Goal: Task Accomplishment & Management: Use online tool/utility

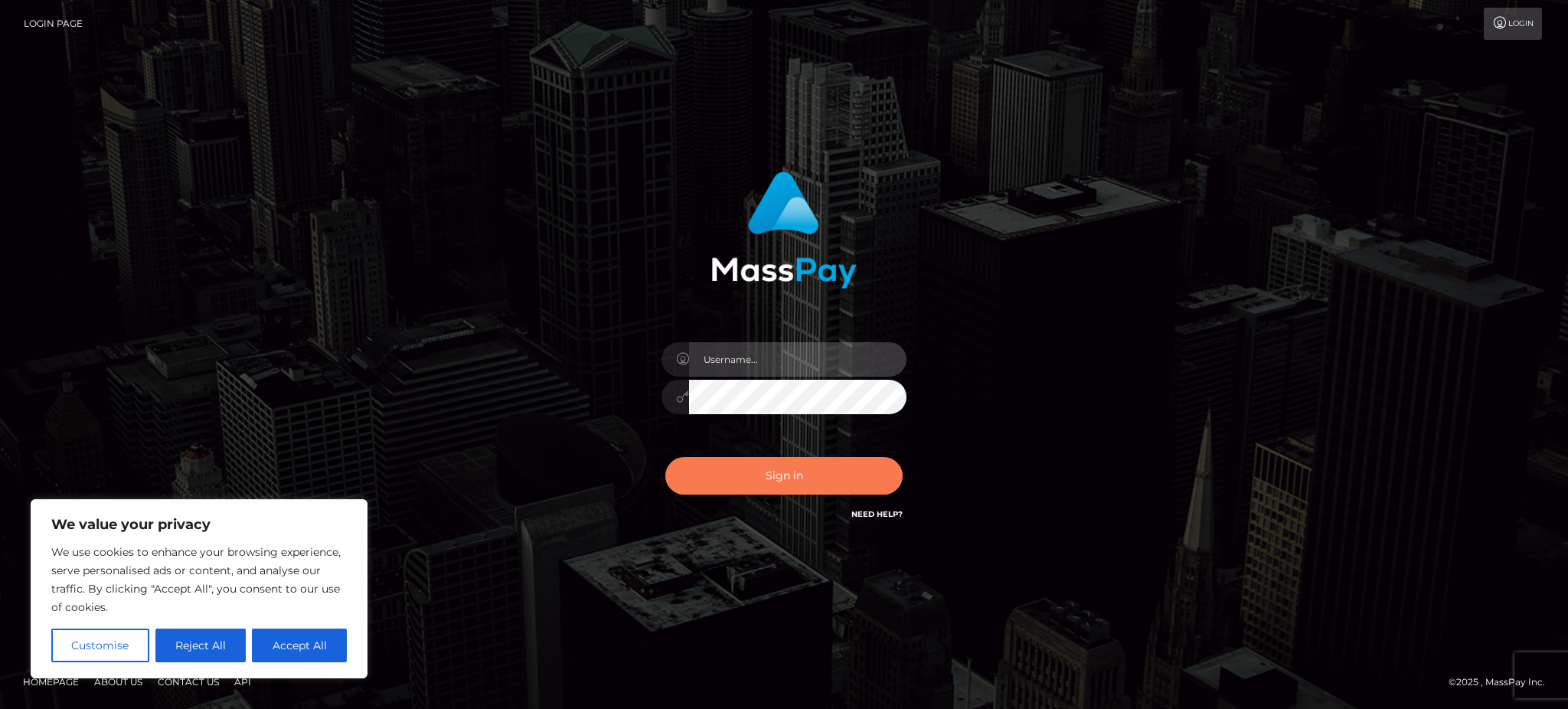
type input "Gaizelle"
click at [761, 462] on button "Sign in" at bounding box center [784, 475] width 237 height 37
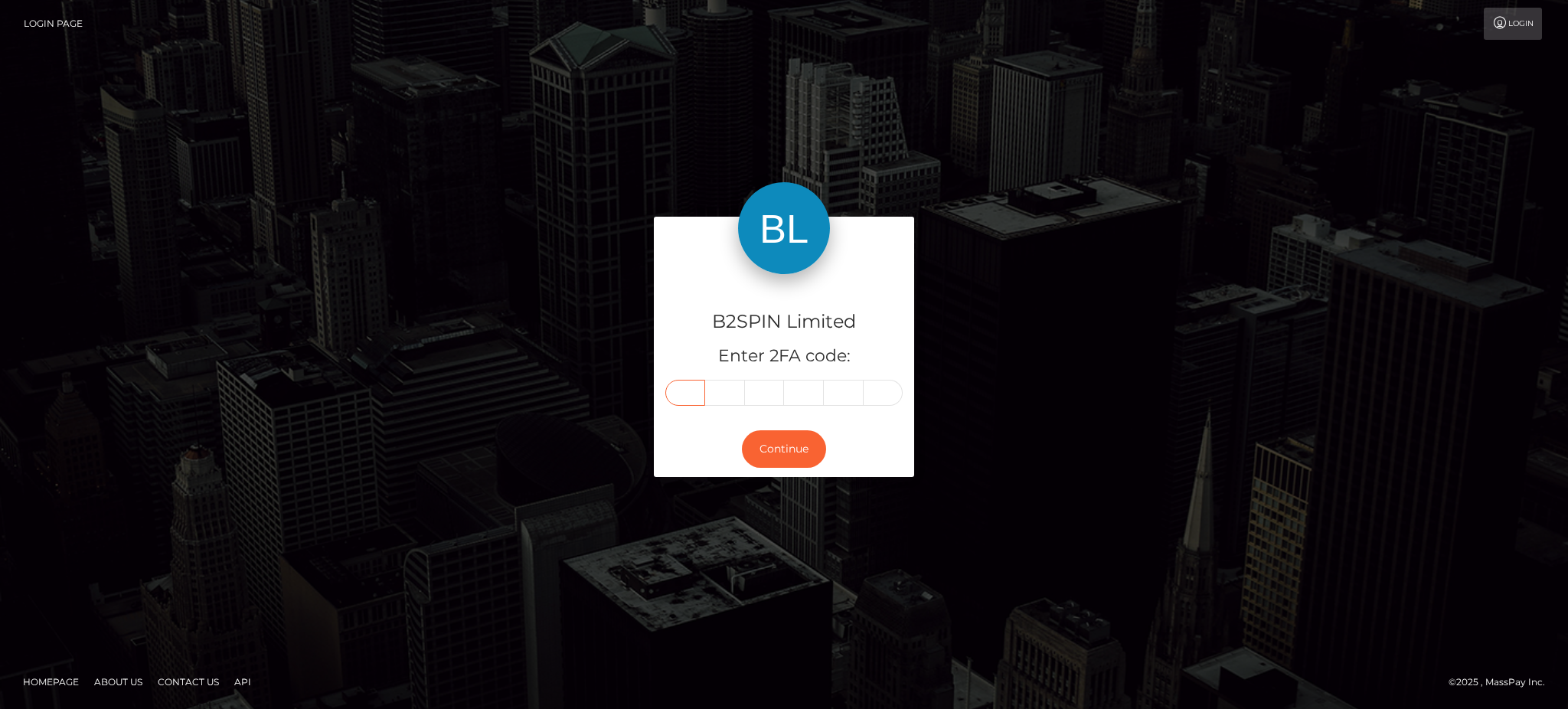
click at [689, 403] on input "text" at bounding box center [685, 393] width 40 height 26
type input "1"
type input "3"
type input "1"
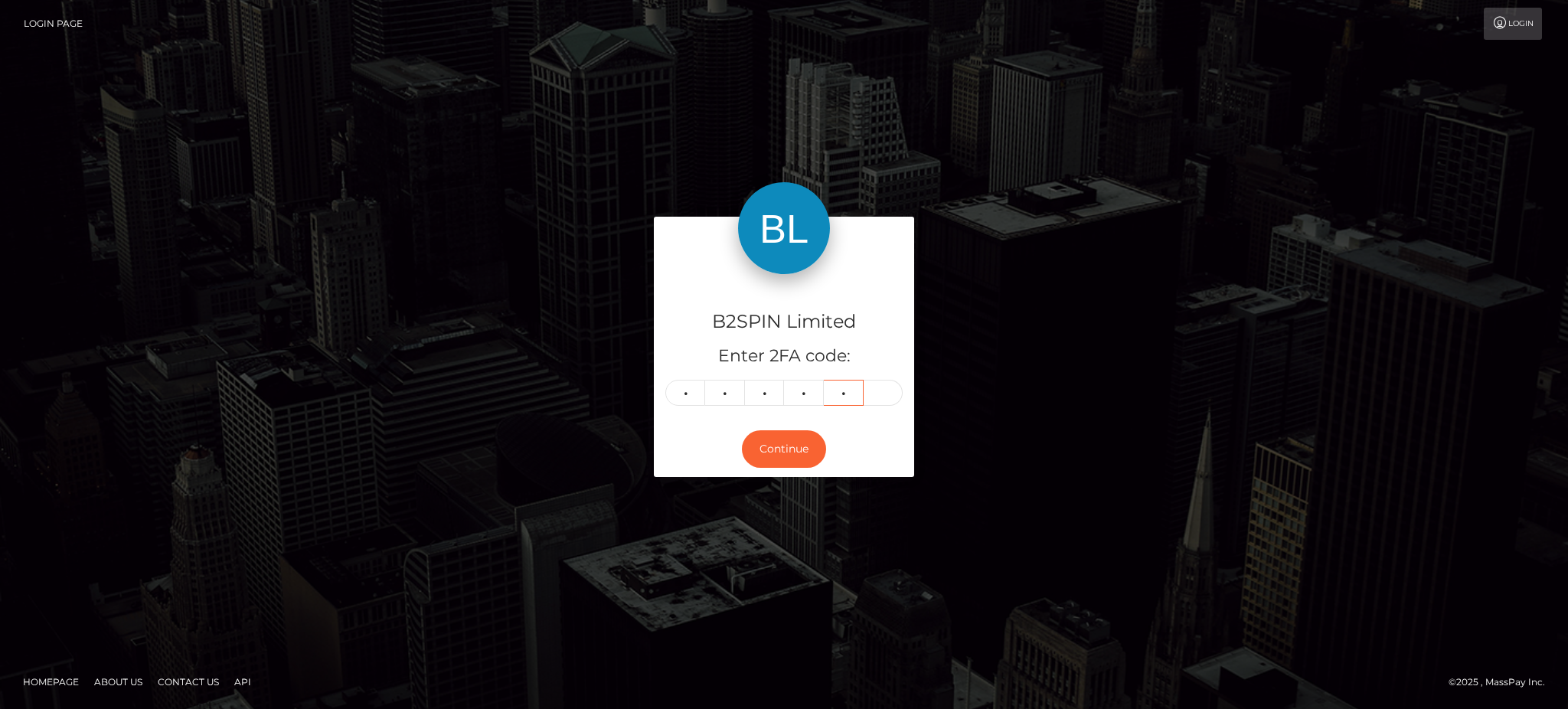
type input "0"
type input "2"
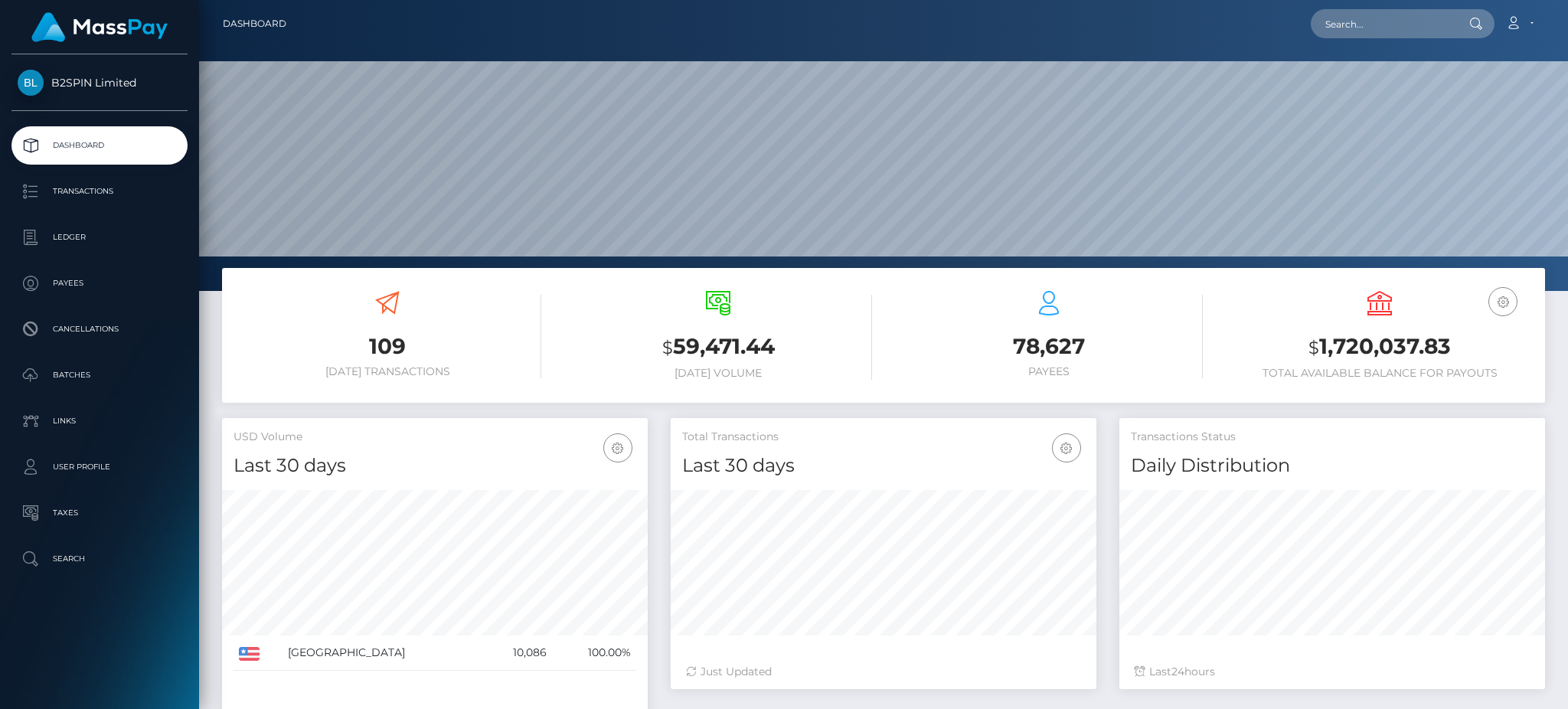
scroll to position [272, 425]
drag, startPoint x: 1320, startPoint y: 9, endPoint x: 1329, endPoint y: 9, distance: 9.0
click at [1320, 9] on div "Loading... Loading..." at bounding box center [1403, 23] width 184 height 29
click at [1358, 19] on input "text" at bounding box center [1383, 23] width 144 height 29
paste input "34b97348-30e7-4175-8c4d-eea965c3d986"
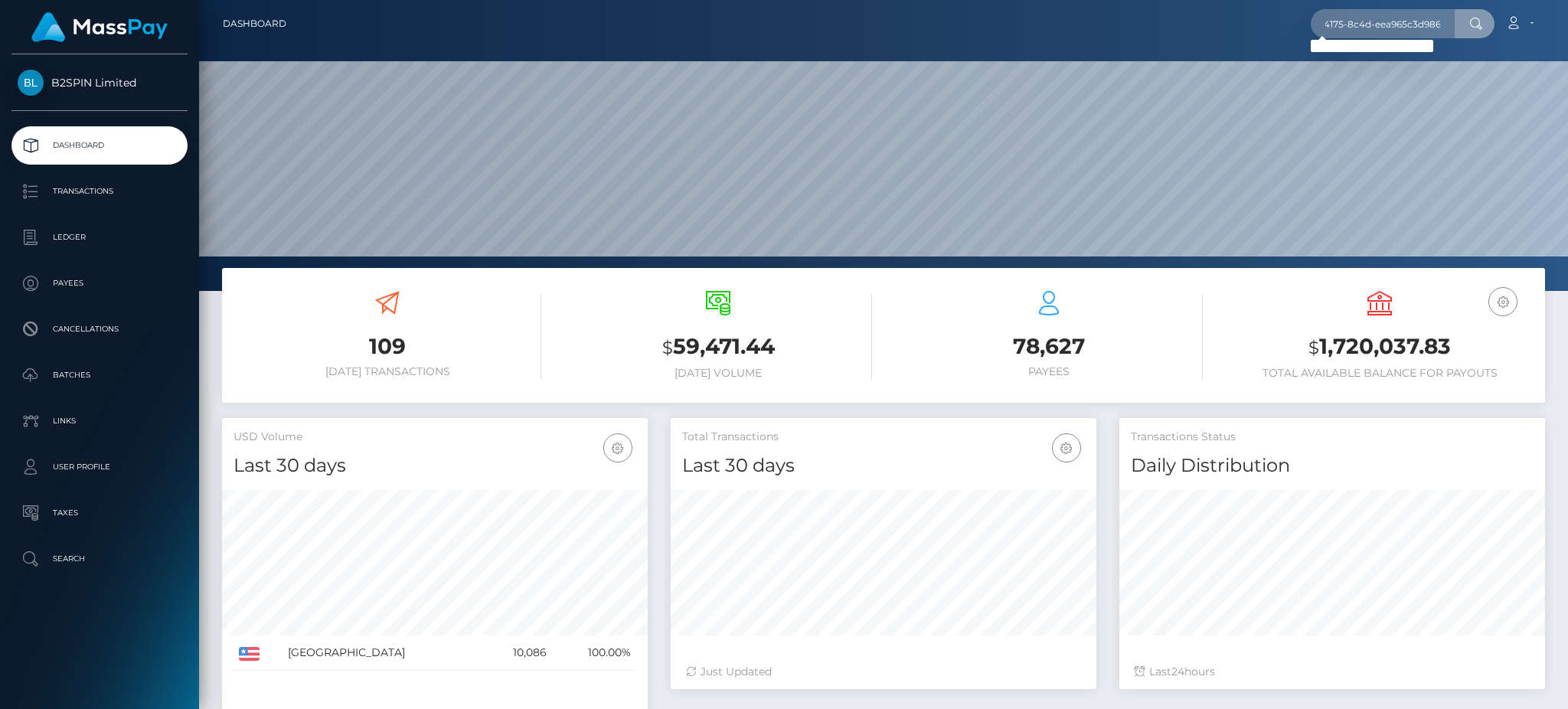
scroll to position [0, 0]
click at [1365, 31] on input "34b97348-30e7-4175-8c4d-eea965c3d986" at bounding box center [1383, 23] width 144 height 29
paste input "1279535238"
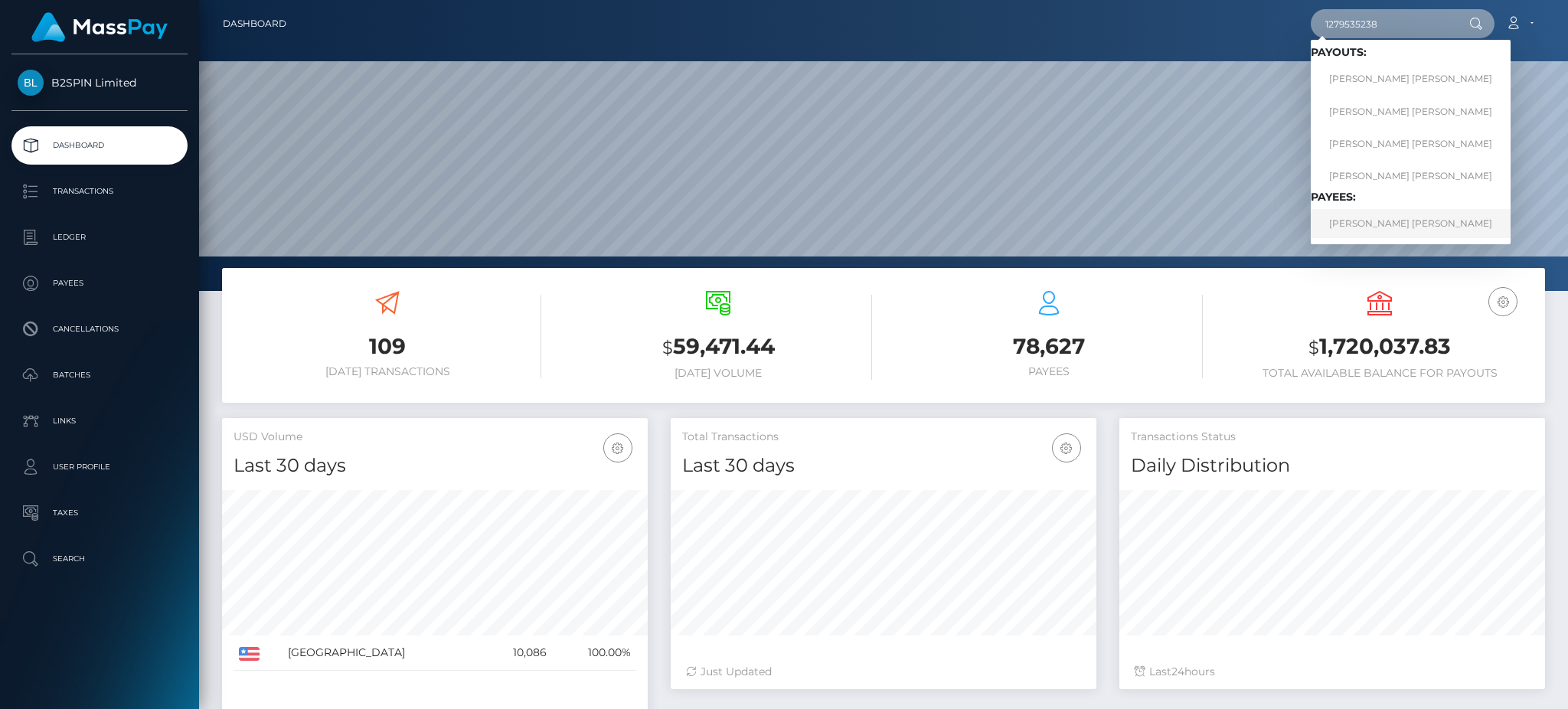
type input "1279535238"
click at [1373, 218] on link "ANDREW REKSMY CHHEM" at bounding box center [1411, 223] width 200 height 28
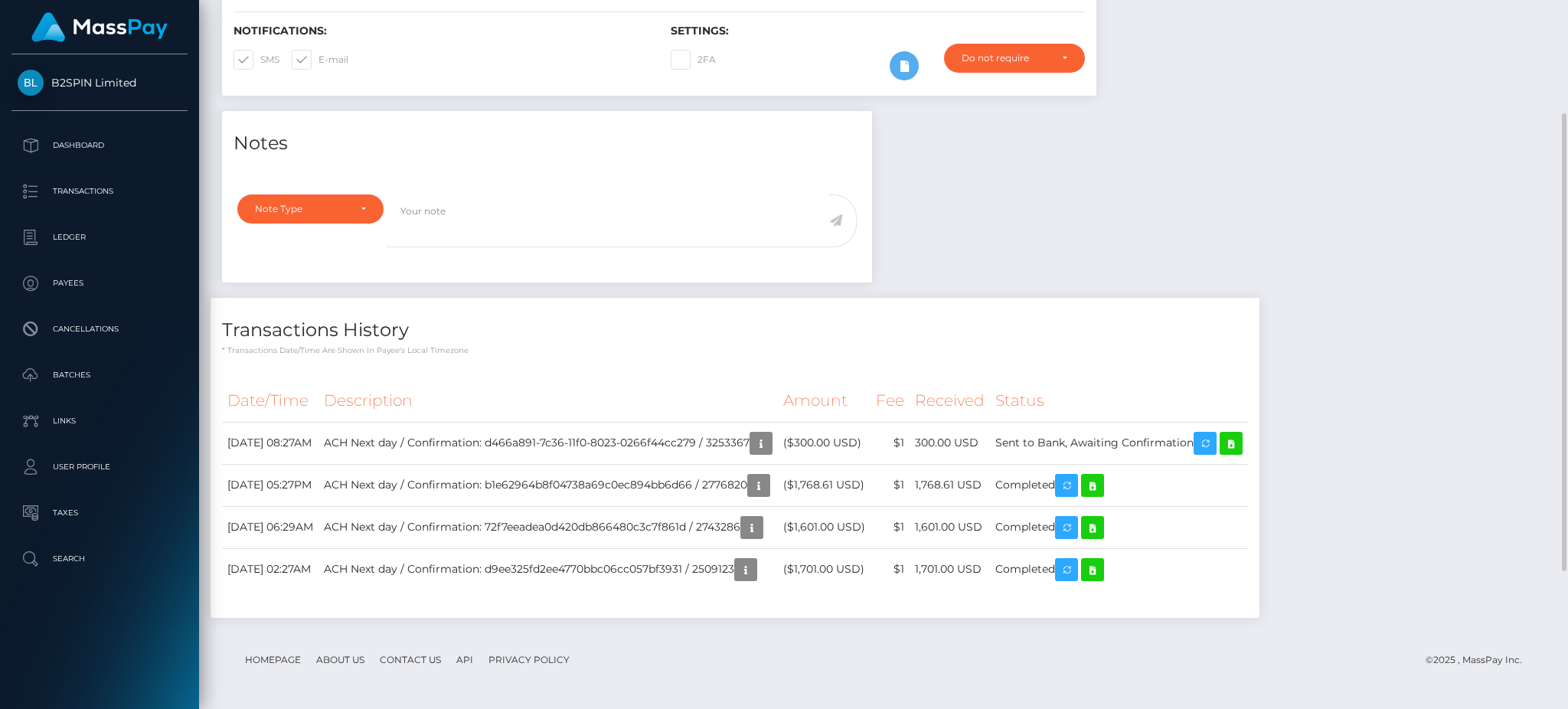
scroll to position [184, 425]
click at [1320, 215] on div "Notes Note Type Compliance Clear Compliance General Note Type" at bounding box center [883, 371] width 1346 height 522
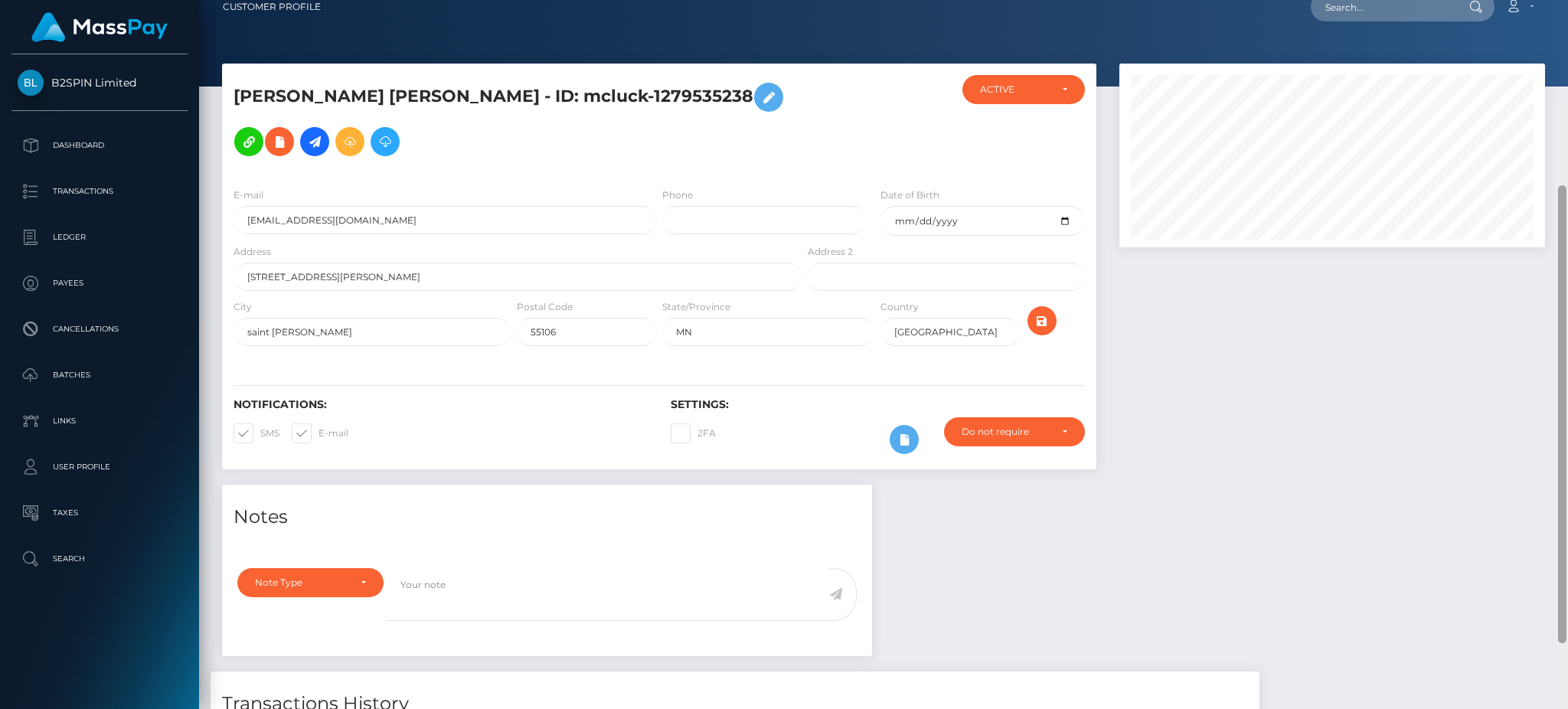
scroll to position [0, 0]
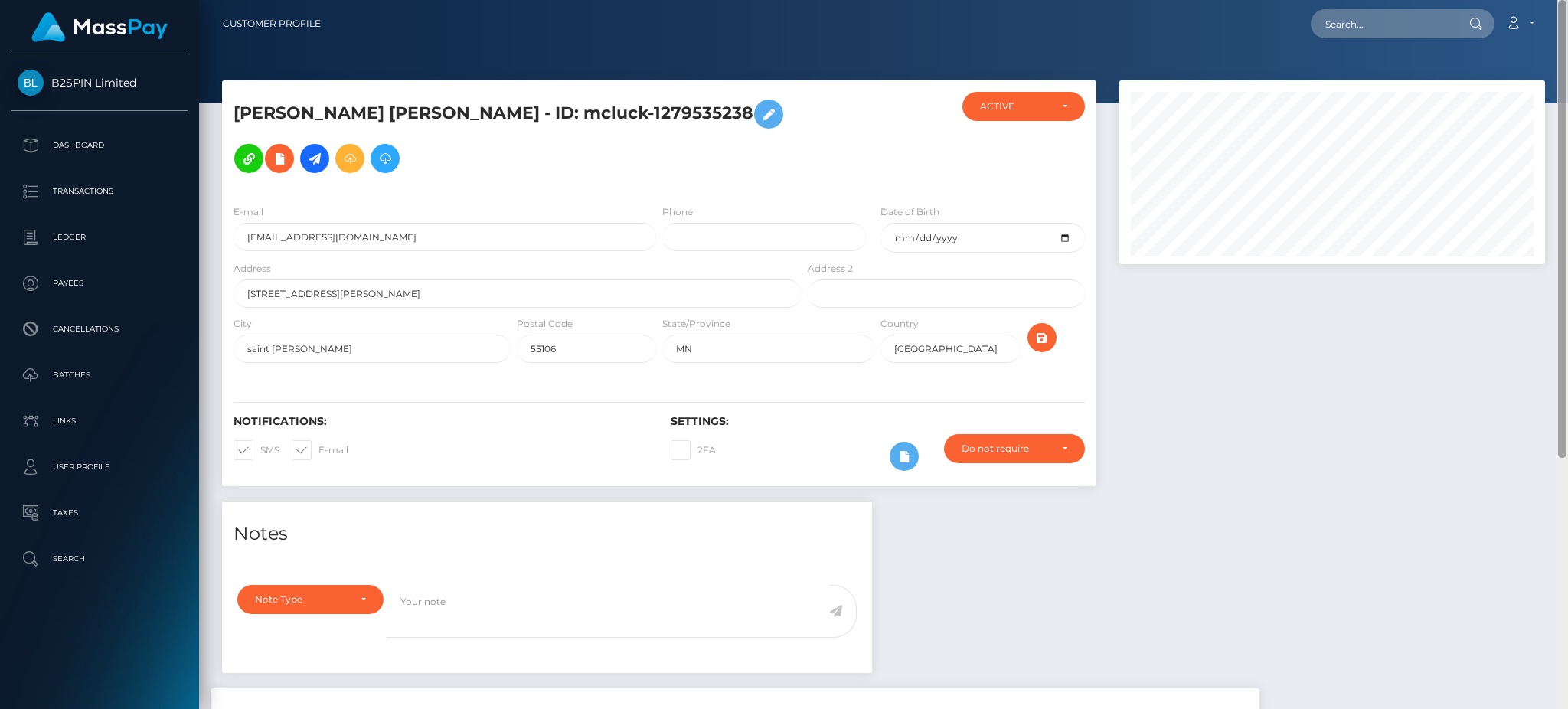
drag, startPoint x: 1562, startPoint y: 470, endPoint x: 1566, endPoint y: 153, distance: 317.0
click at [1544, 165] on div "Customer Profile Loading... Loading..." at bounding box center [883, 354] width 1369 height 709
click at [1360, 16] on input "text" at bounding box center [1383, 23] width 144 height 29
paste input "22ebd15b-be14-4dcf-aab4-f270bf1696a3"
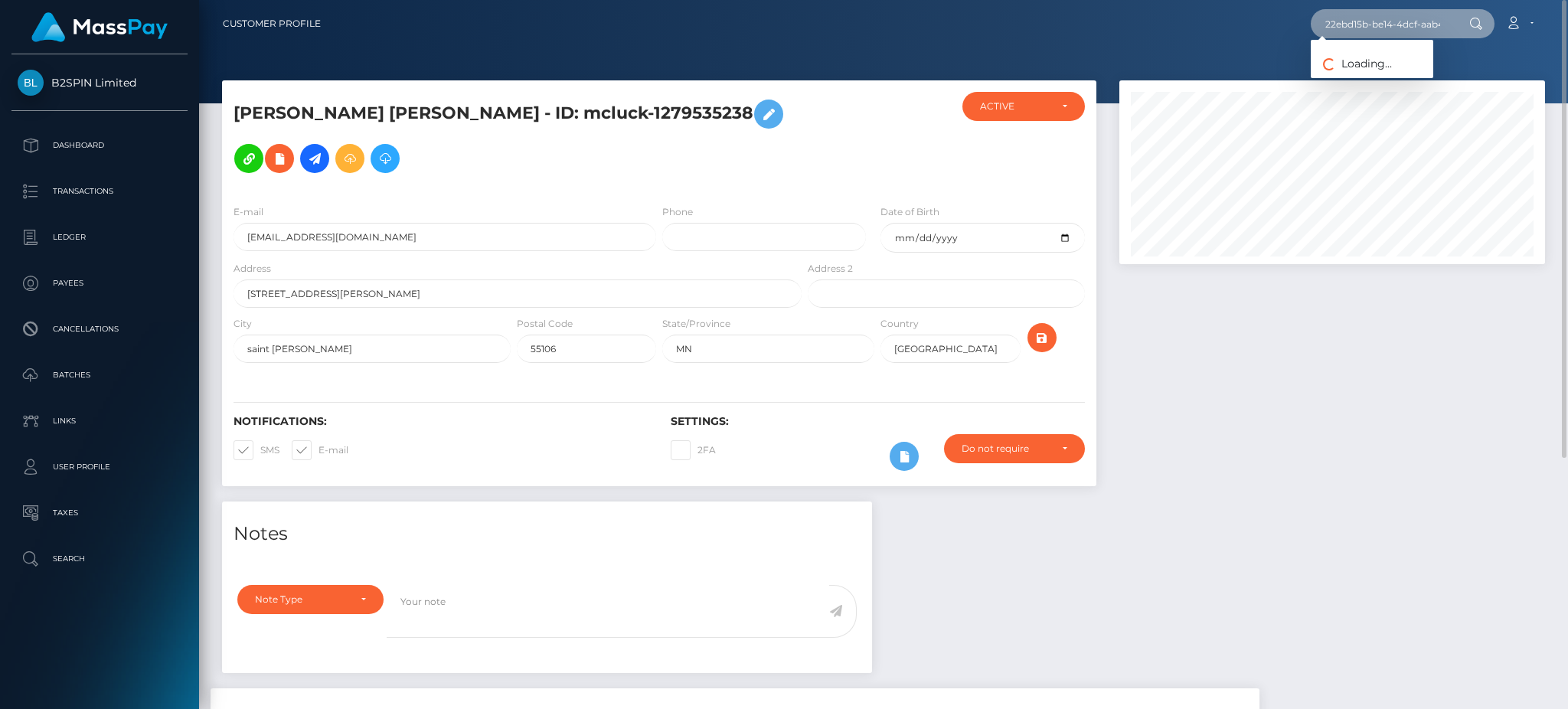
scroll to position [0, 69]
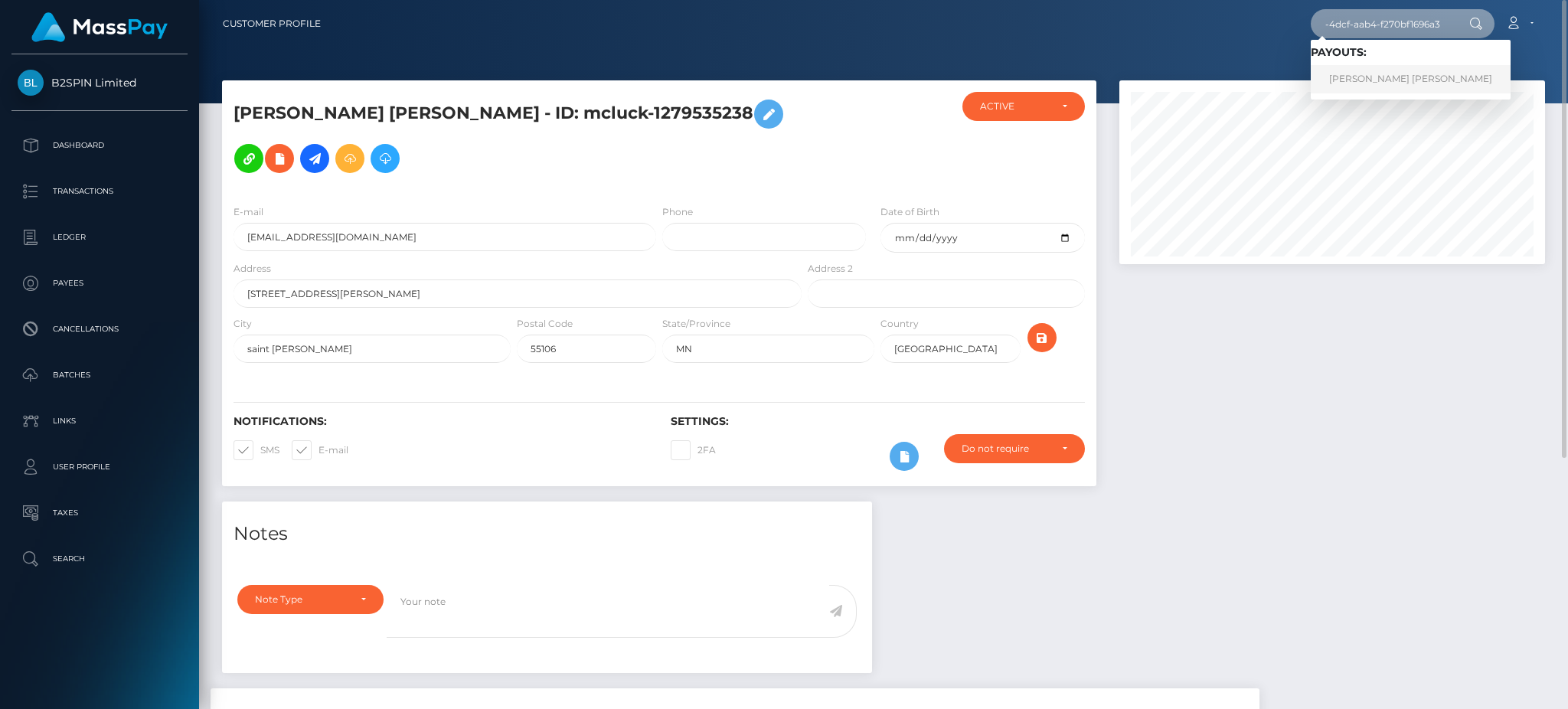
type input "22ebd15b-be14-4dcf-aab4-f270bf1696a3"
click at [1386, 84] on link "JULIO CESAR JR ACEVES" at bounding box center [1411, 79] width 200 height 28
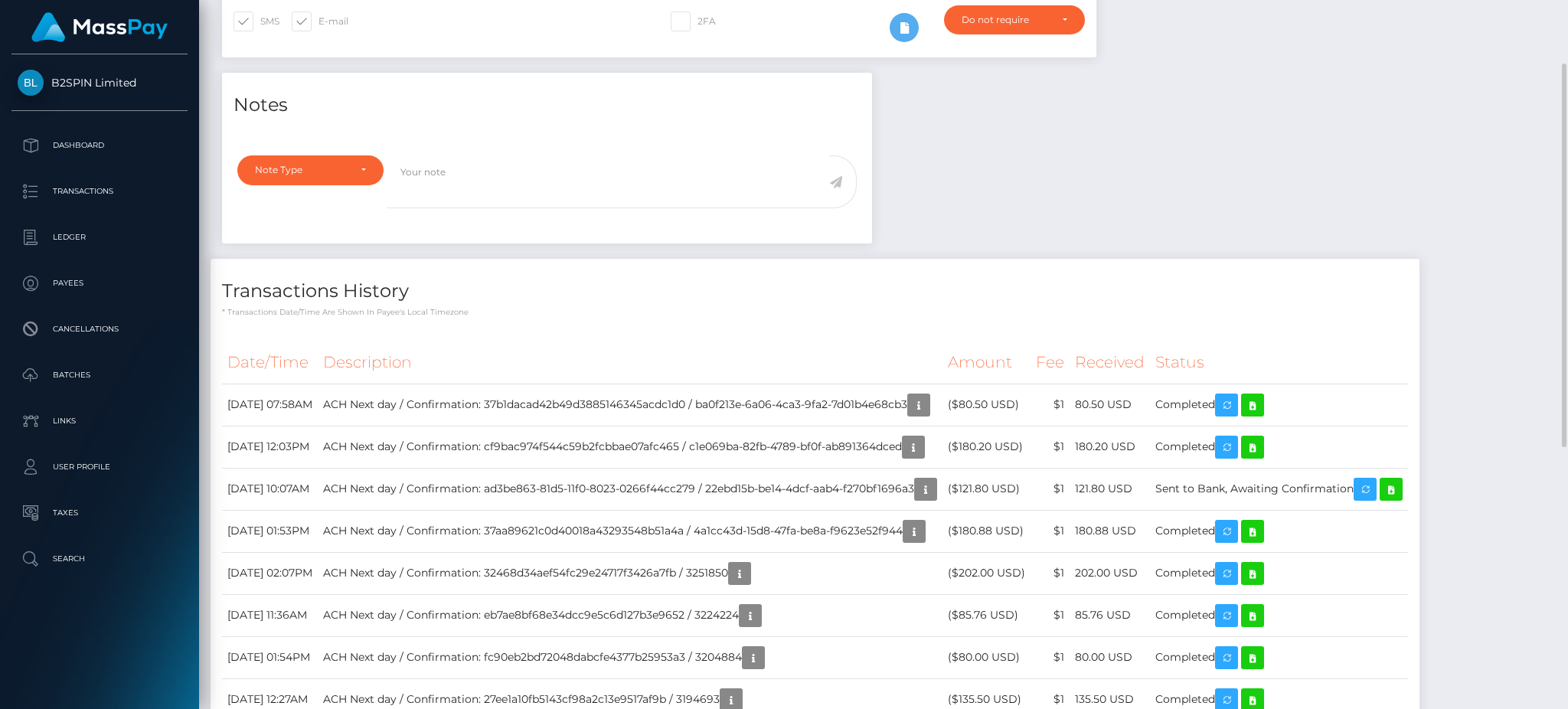
scroll to position [184, 425]
click at [1283, 208] on div "Notes Note Type Compliance Clear Compliance General Note Type" at bounding box center [883, 438] width 1346 height 732
click at [1258, 225] on div "Notes Note Type Compliance Clear Compliance General Note Type" at bounding box center [883, 438] width 1346 height 732
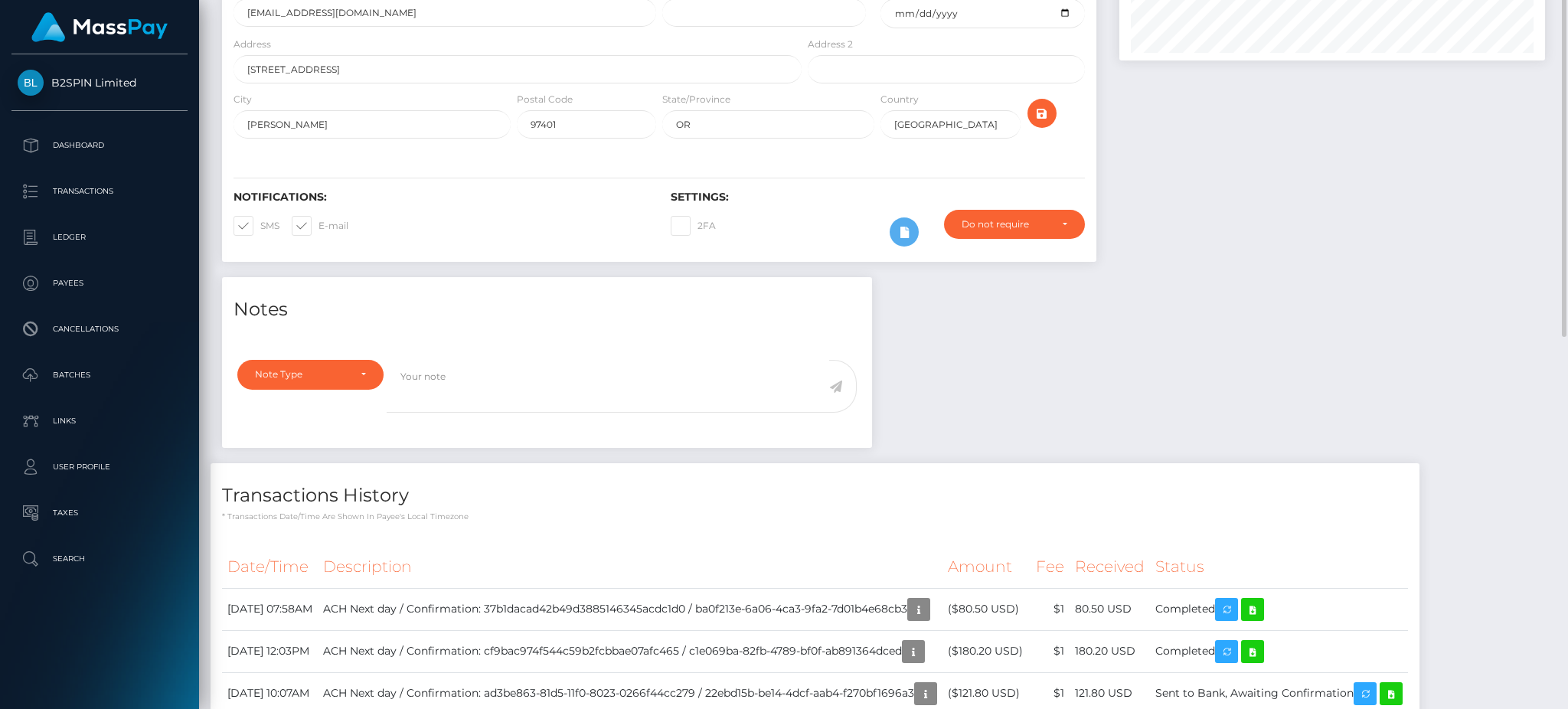
scroll to position [0, 0]
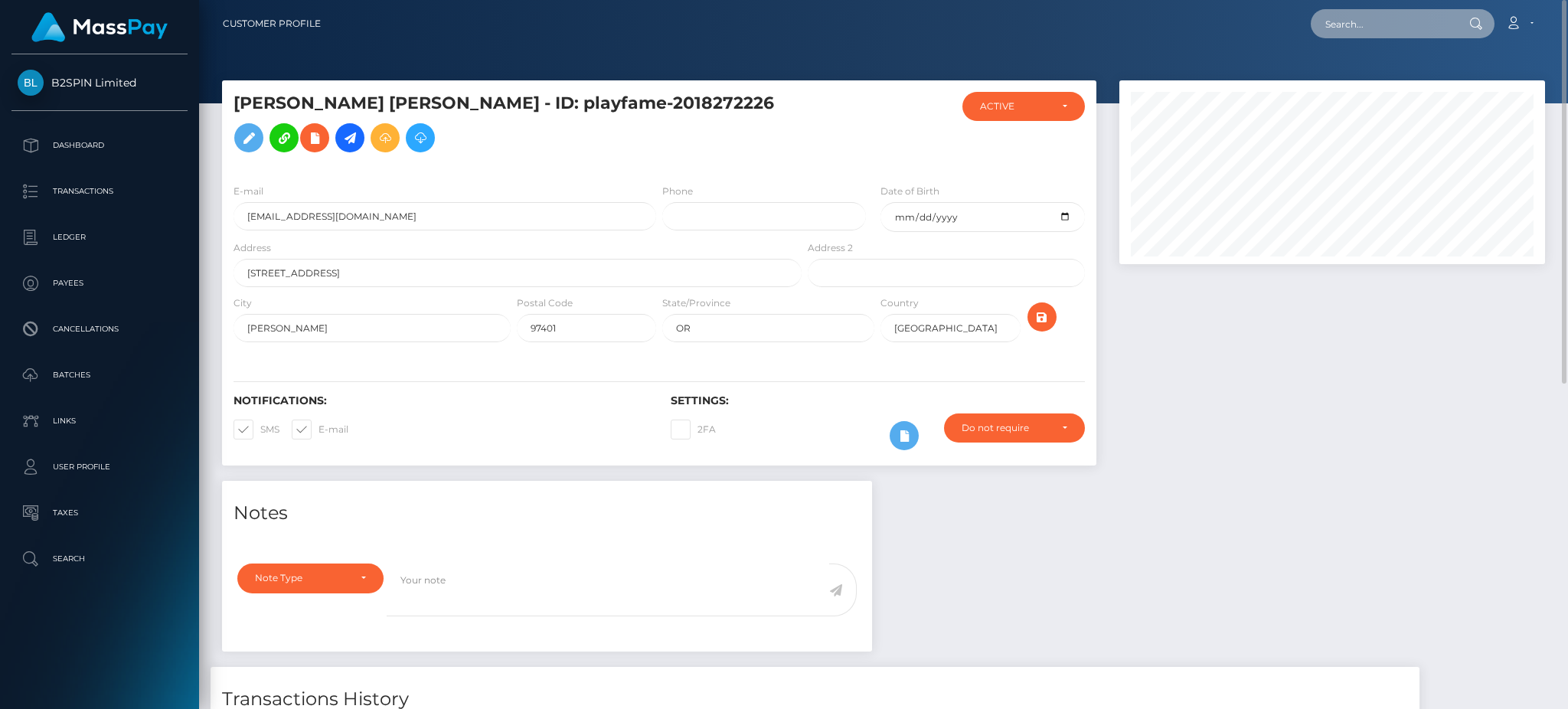
click at [1357, 11] on input "text" at bounding box center [1383, 23] width 144 height 29
paste input "b0f3c1bc-158b-4f04-a0a0-34889f9ba7b8"
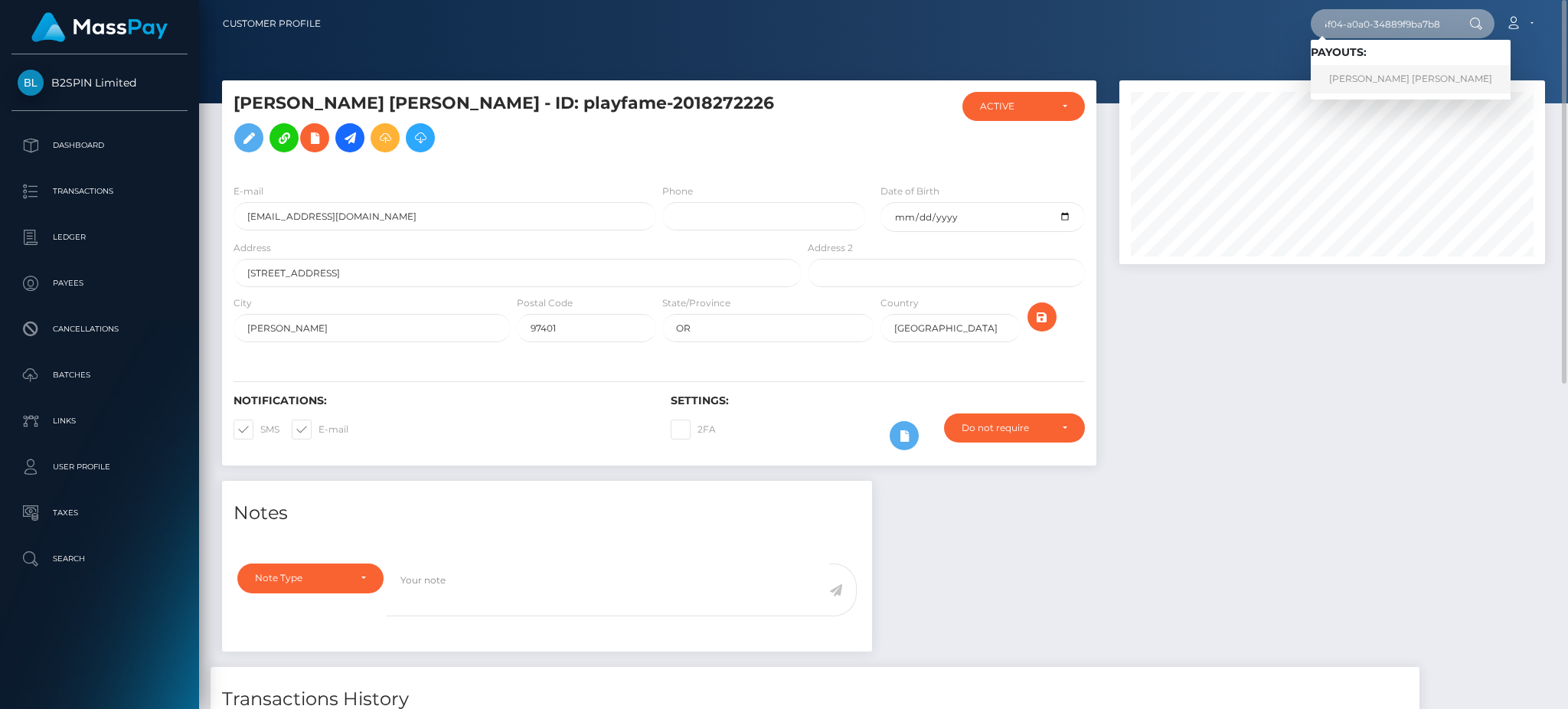
type input "b0f3c1bc-158b-4f04-a0a0-34889f9ba7b8"
click at [1364, 86] on link "CHANCELOR JAMES GILL" at bounding box center [1411, 79] width 200 height 28
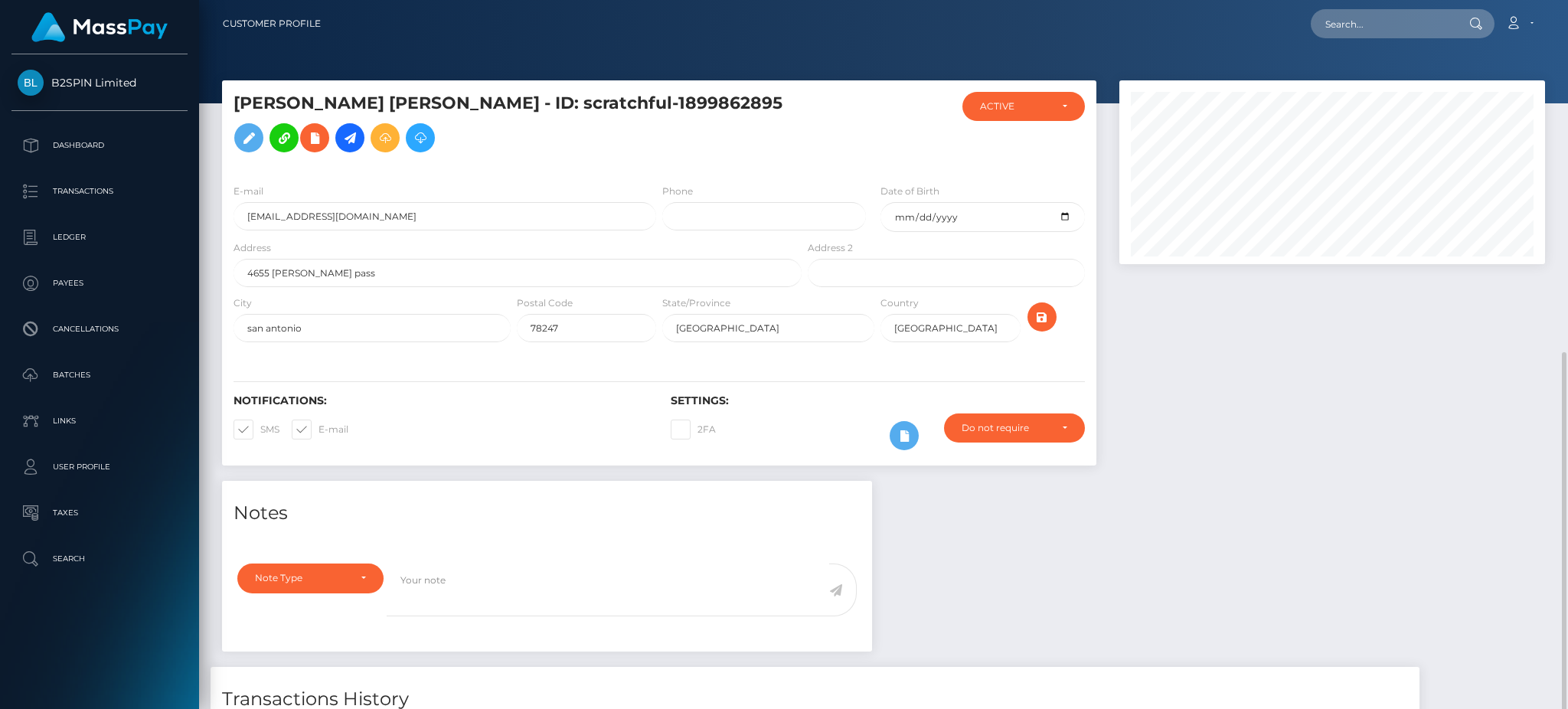
scroll to position [184, 425]
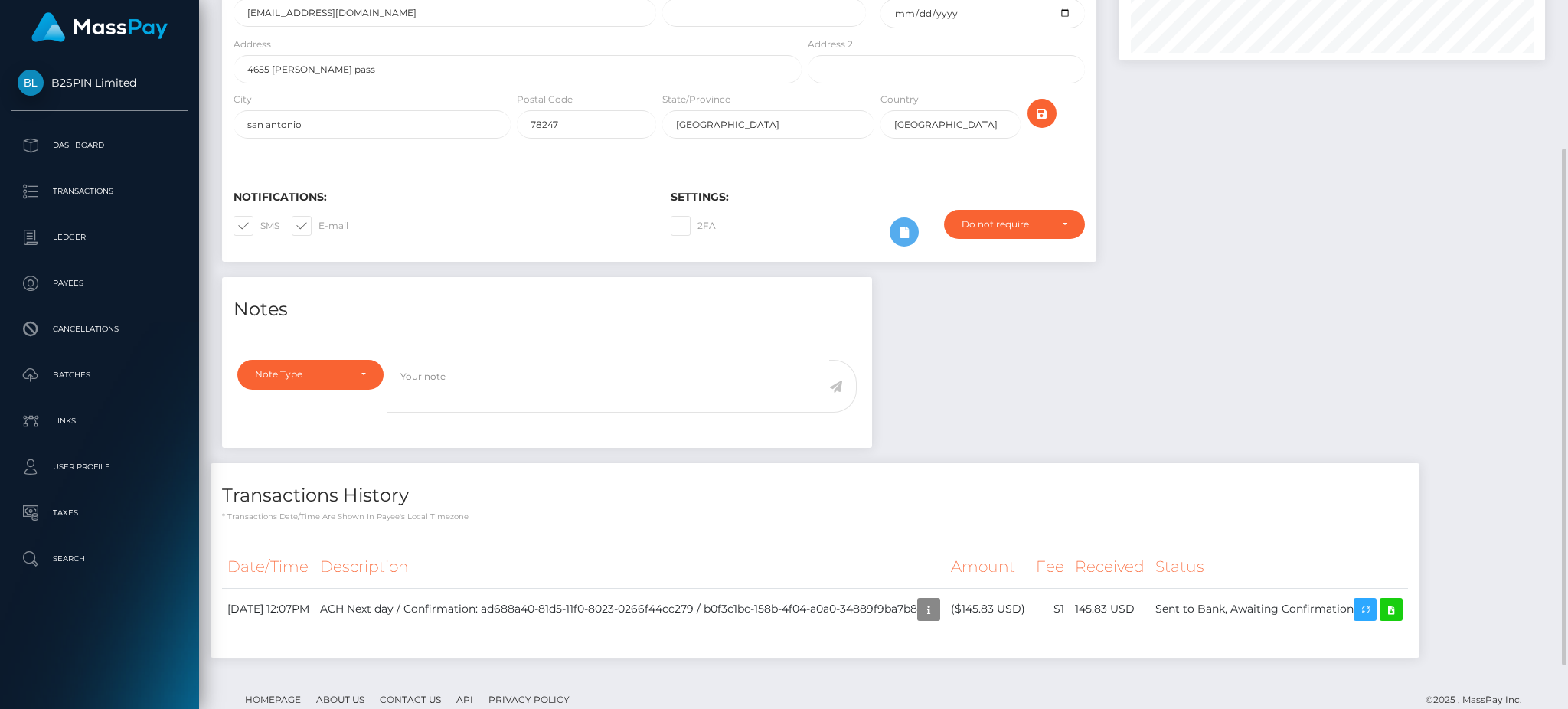
click at [1324, 277] on div at bounding box center [1332, 77] width 448 height 400
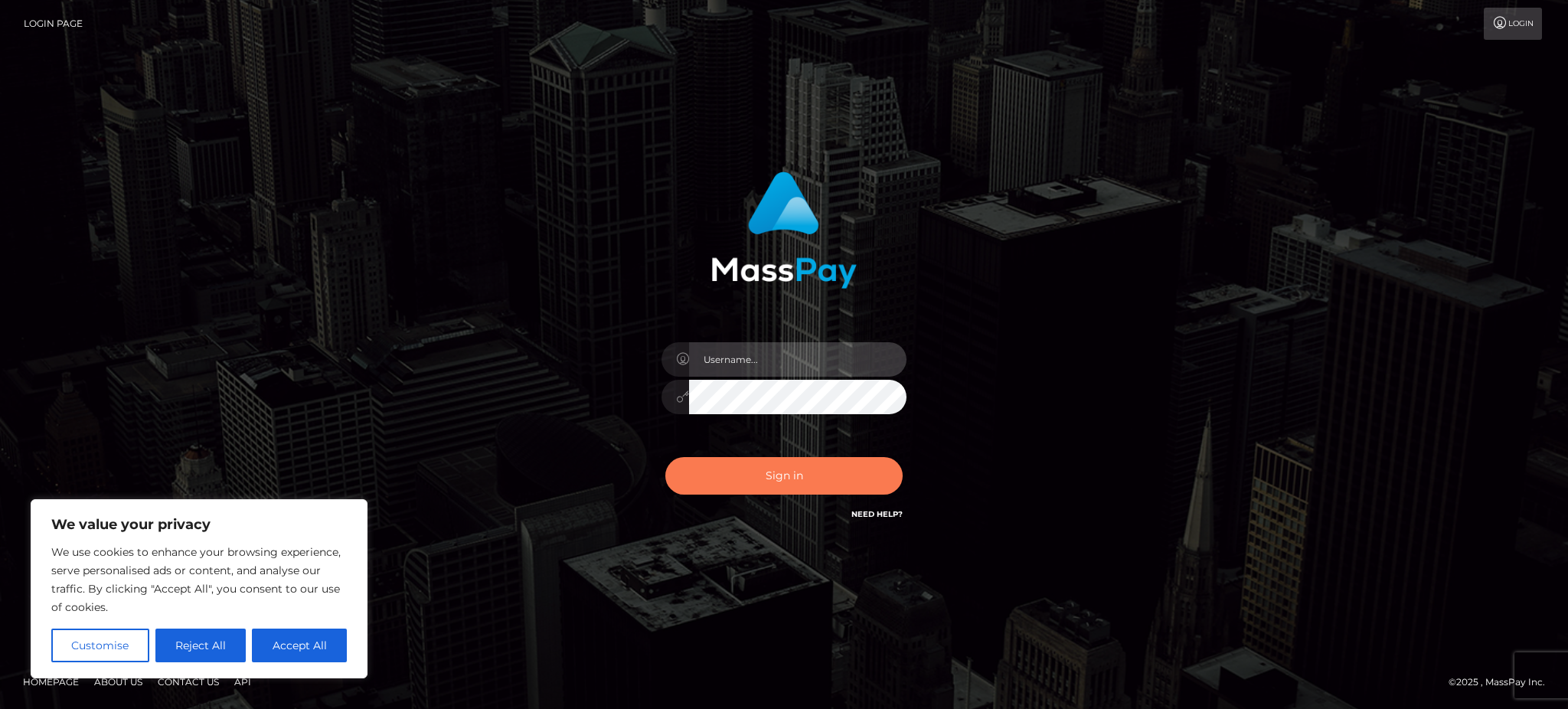
type input "Gaizelle"
click at [806, 466] on button "Sign in" at bounding box center [784, 475] width 237 height 37
type input "Gaizelle"
click at [797, 471] on button "Sign in" at bounding box center [784, 475] width 237 height 37
type input "Gaizelle"
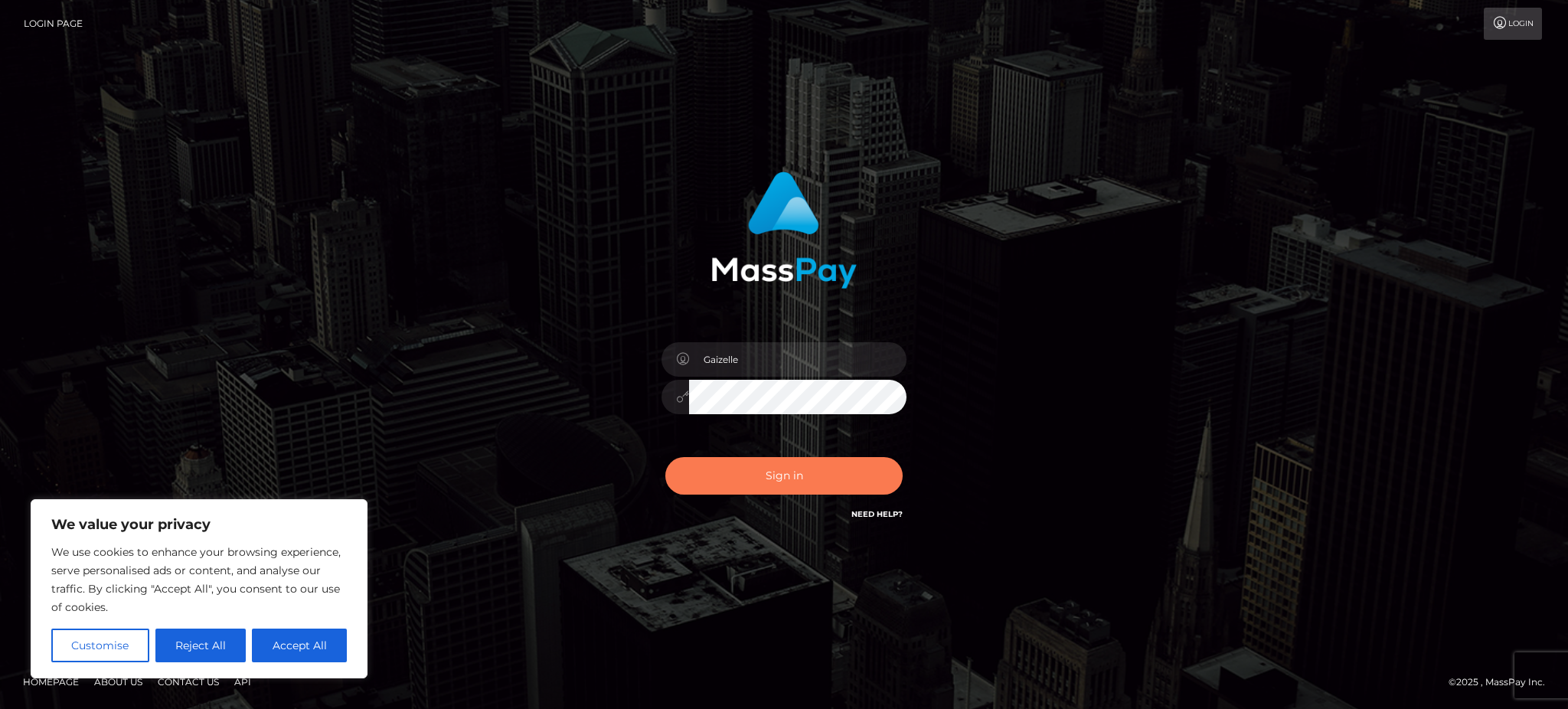
click at [732, 473] on button "Sign in" at bounding box center [784, 475] width 237 height 37
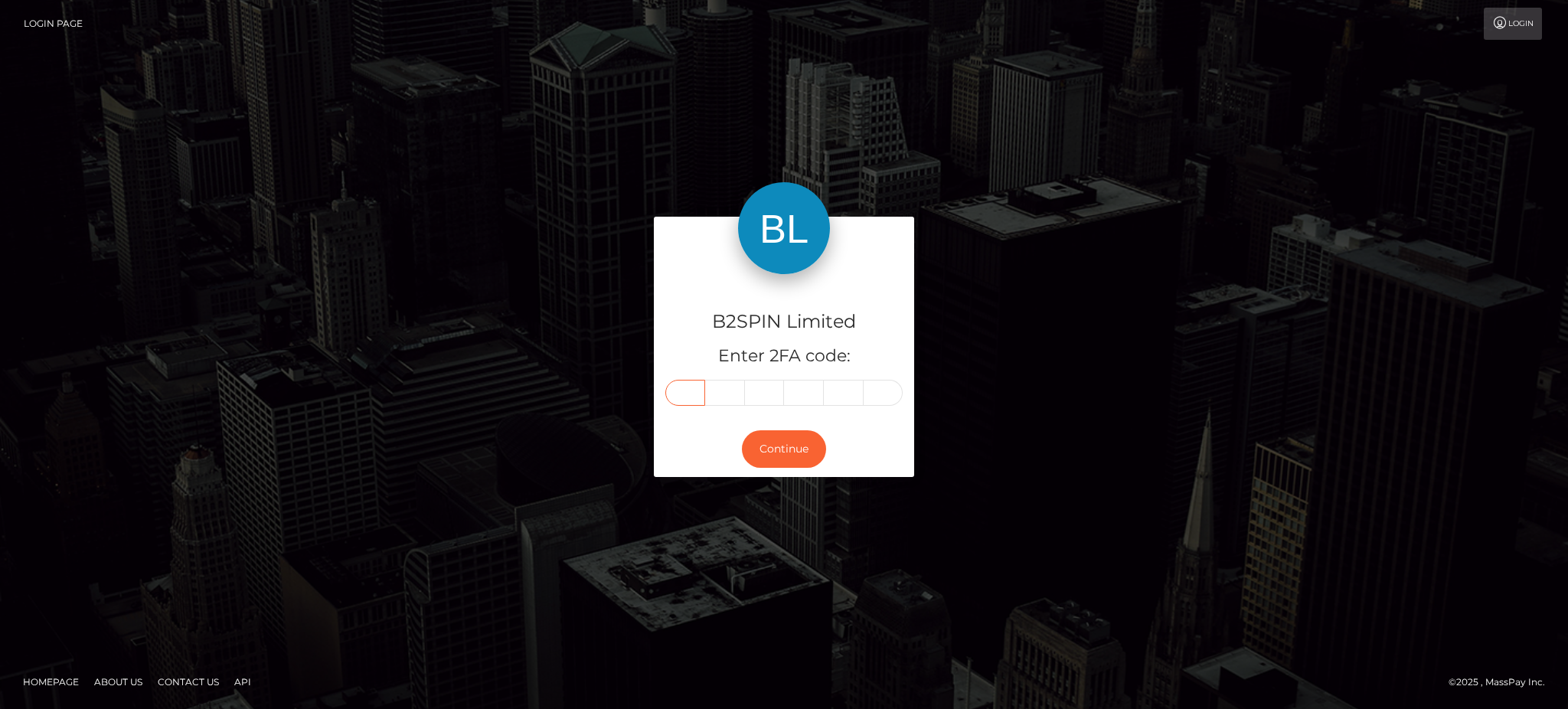
click at [680, 400] on input "text" at bounding box center [685, 393] width 40 height 26
type input "6"
type input "7"
type input "0"
type input "9"
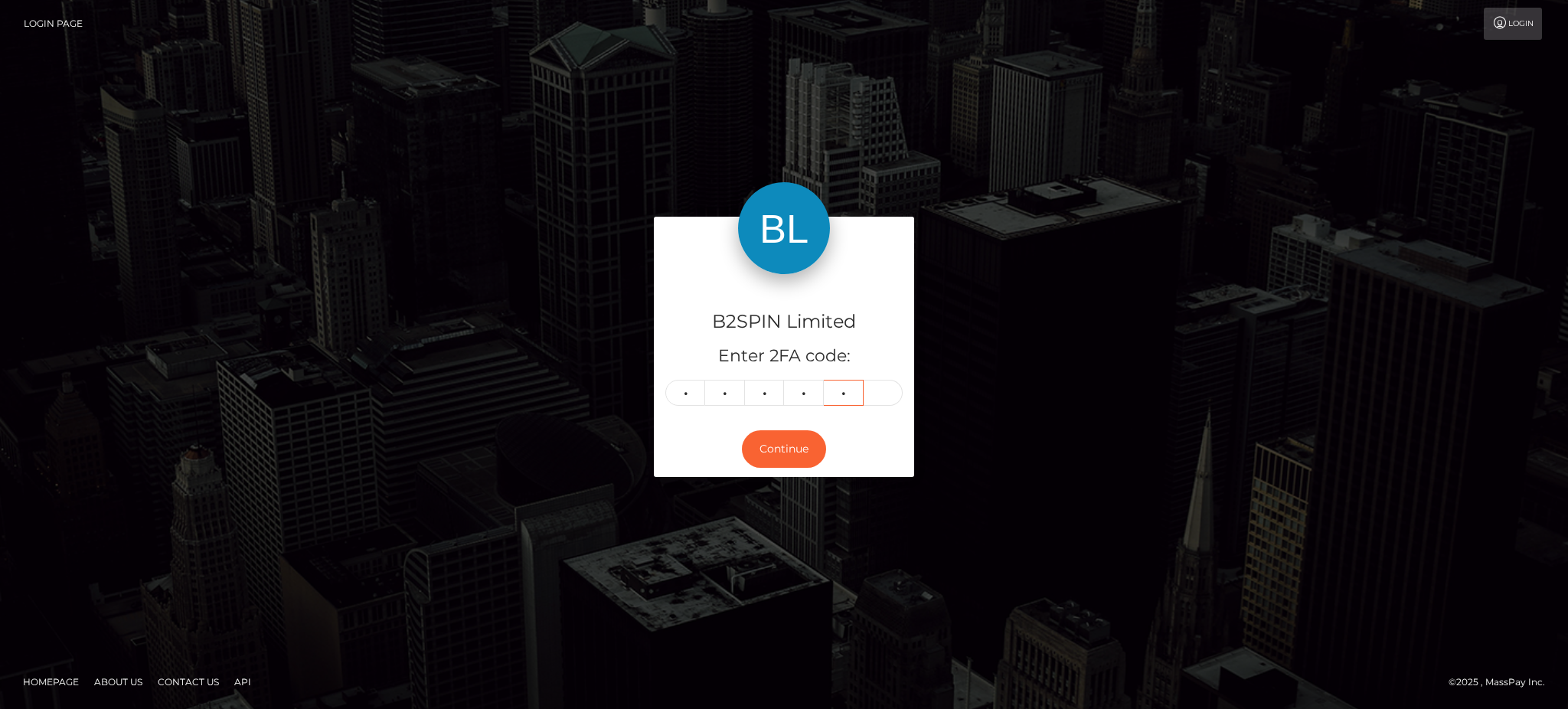
type input "8"
type input "0"
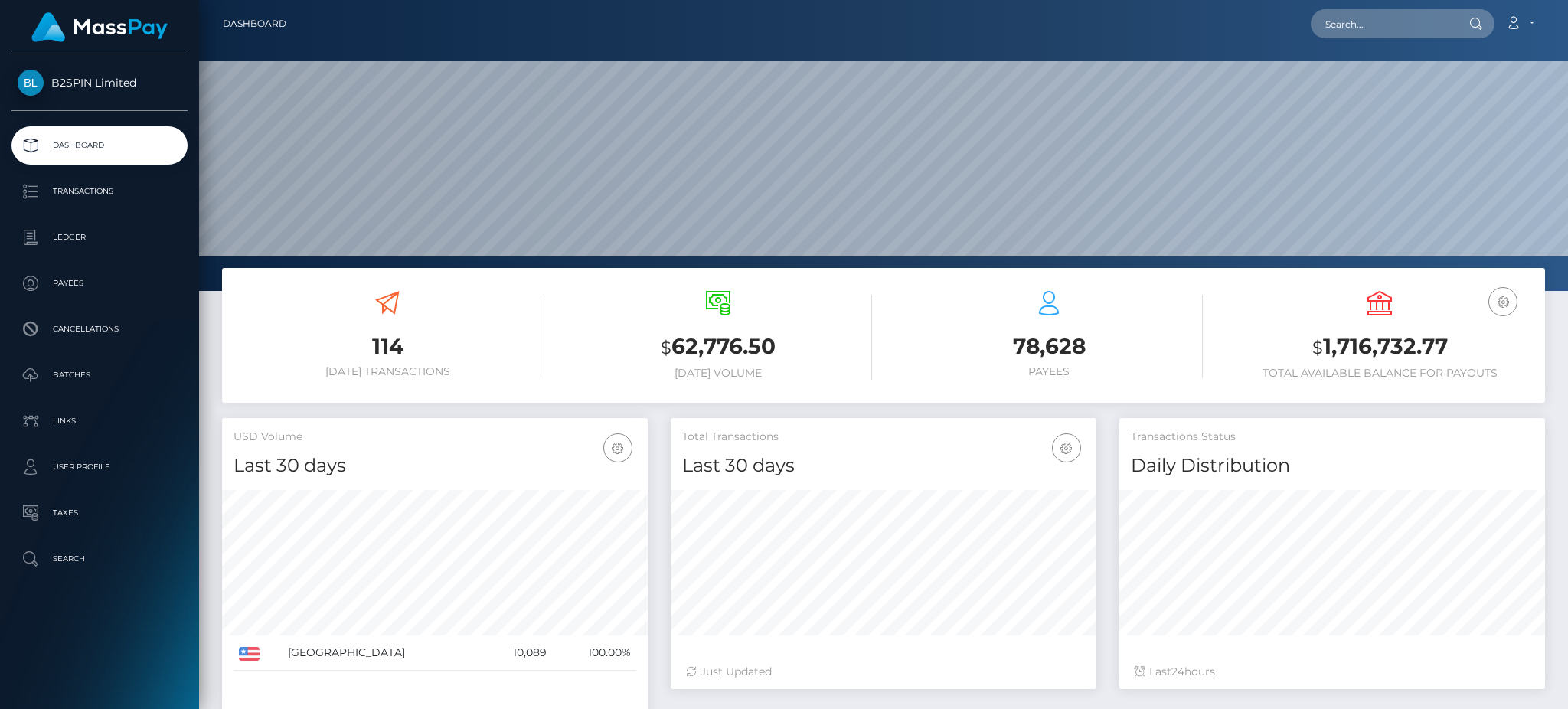
scroll to position [272, 425]
click at [1362, 343] on h3 "$ 1,716,732.77" at bounding box center [1380, 347] width 308 height 31
copy h3 "1,716,732.77"
